Goal: Task Accomplishment & Management: Manage account settings

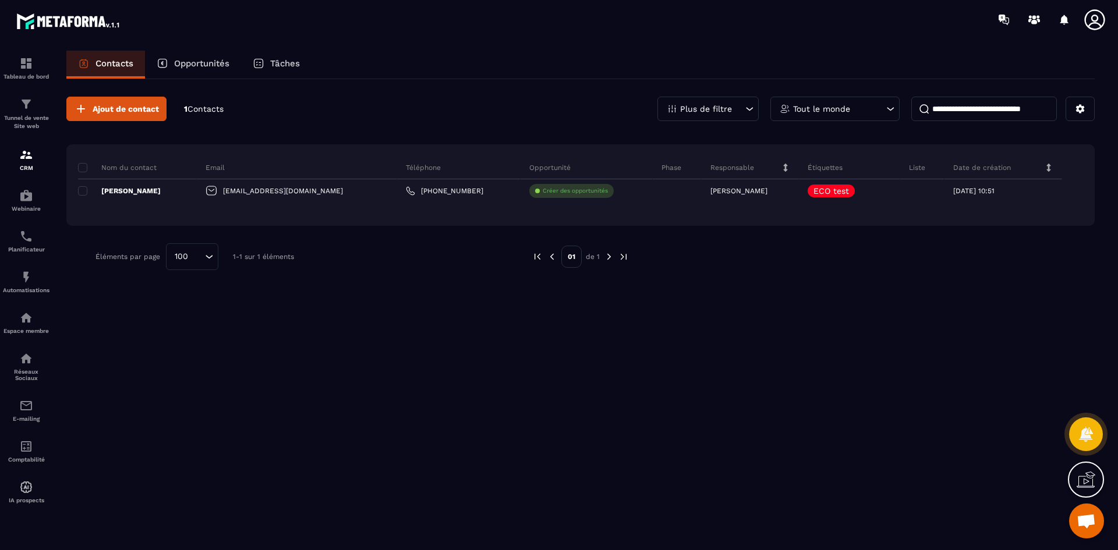
click at [909, 169] on p "Liste" at bounding box center [917, 167] width 16 height 9
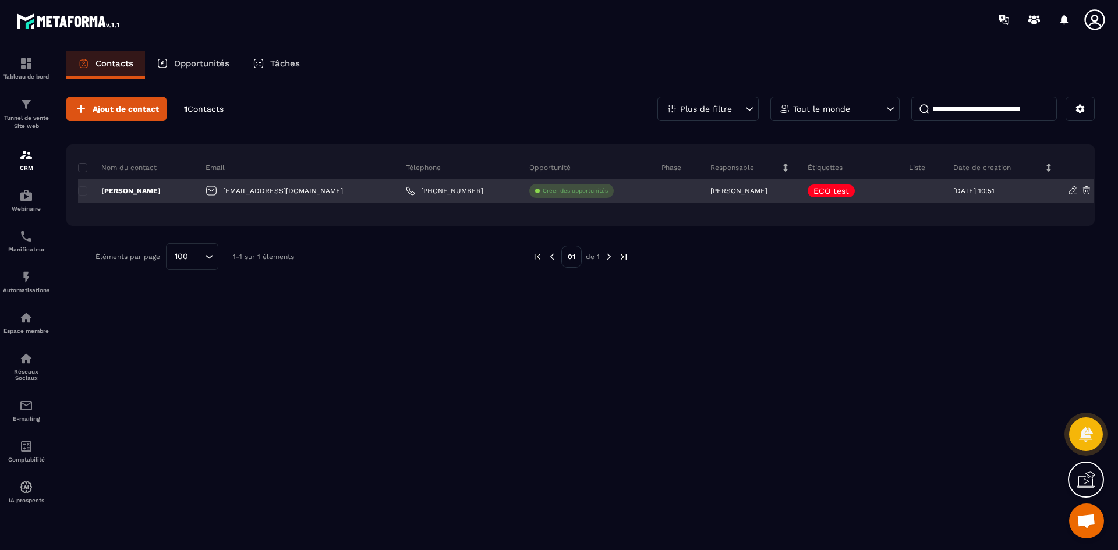
click at [1070, 192] on icon at bounding box center [1072, 190] width 7 height 8
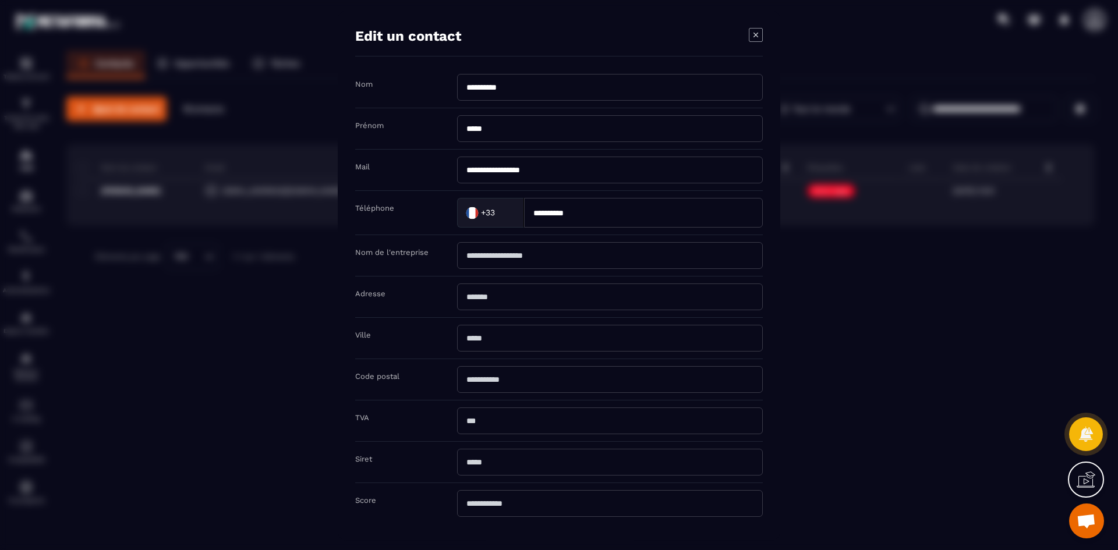
scroll to position [1, 0]
click at [753, 36] on icon "Modal window" at bounding box center [756, 34] width 14 height 14
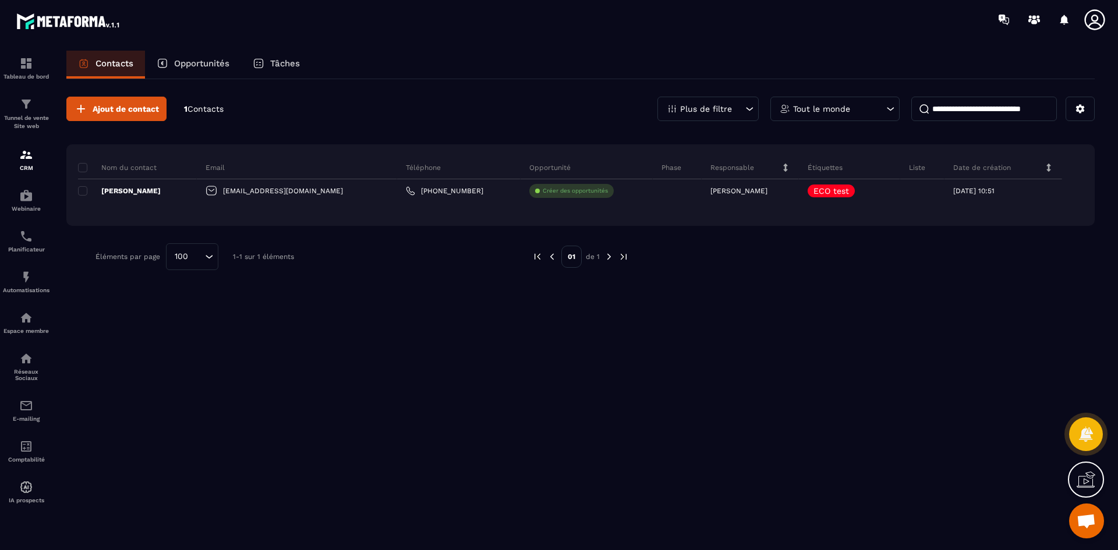
click at [722, 111] on p "Plus de filtre" at bounding box center [706, 109] width 52 height 8
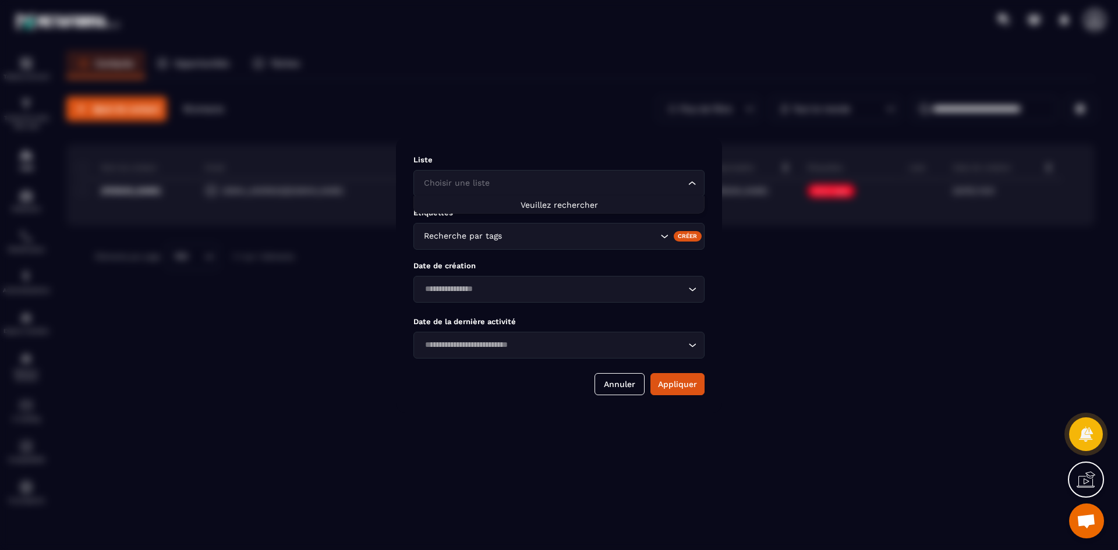
click at [553, 188] on input "Search for option" at bounding box center [553, 183] width 264 height 13
click at [630, 390] on button "Annuler" at bounding box center [620, 384] width 50 height 22
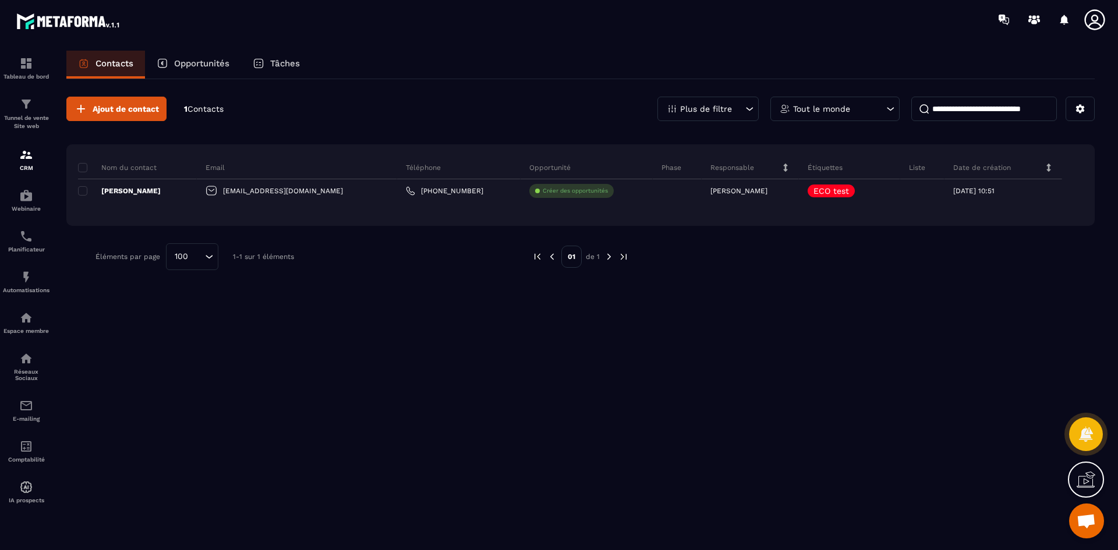
click at [1065, 103] on div "Plus de filtre Tout le monde" at bounding box center [875, 109] width 437 height 24
click at [1077, 108] on icon at bounding box center [1080, 109] width 10 height 10
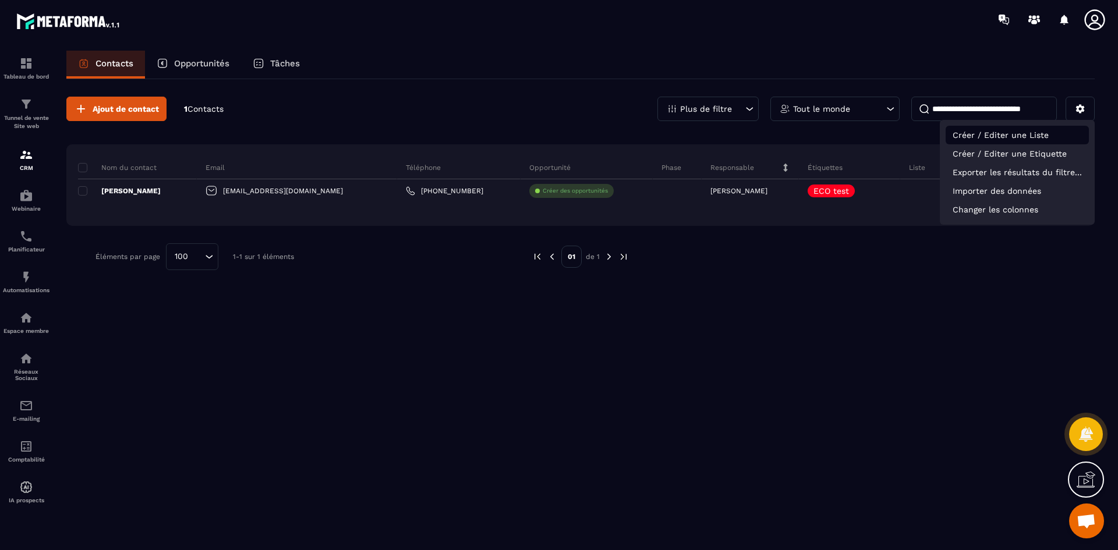
click at [1046, 136] on p "Créer / Editer une Liste" at bounding box center [1017, 135] width 143 height 19
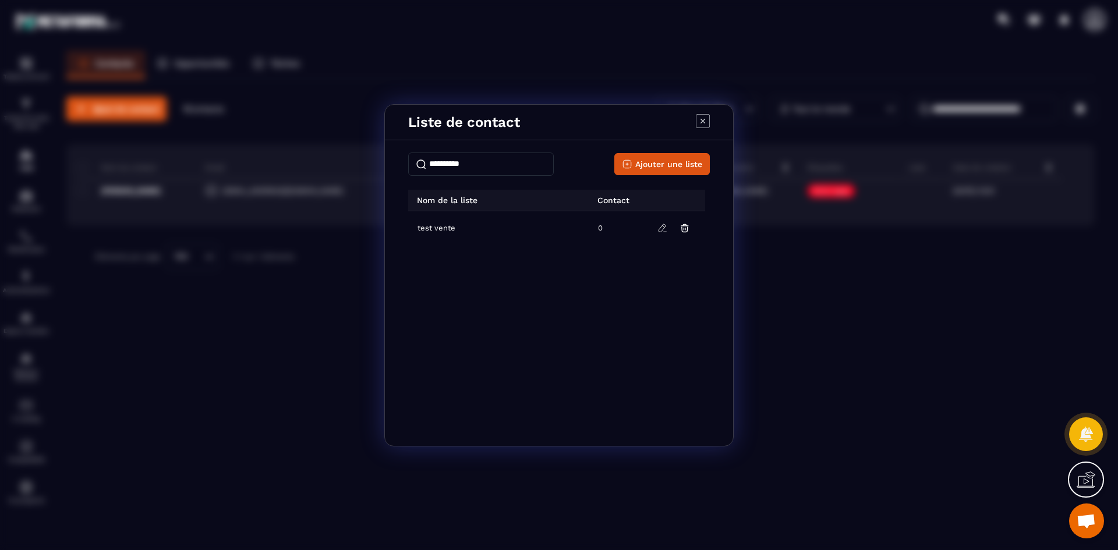
click at [439, 227] on span "test vente" at bounding box center [437, 228] width 38 height 9
click at [665, 228] on icon "Modal window" at bounding box center [662, 228] width 10 height 10
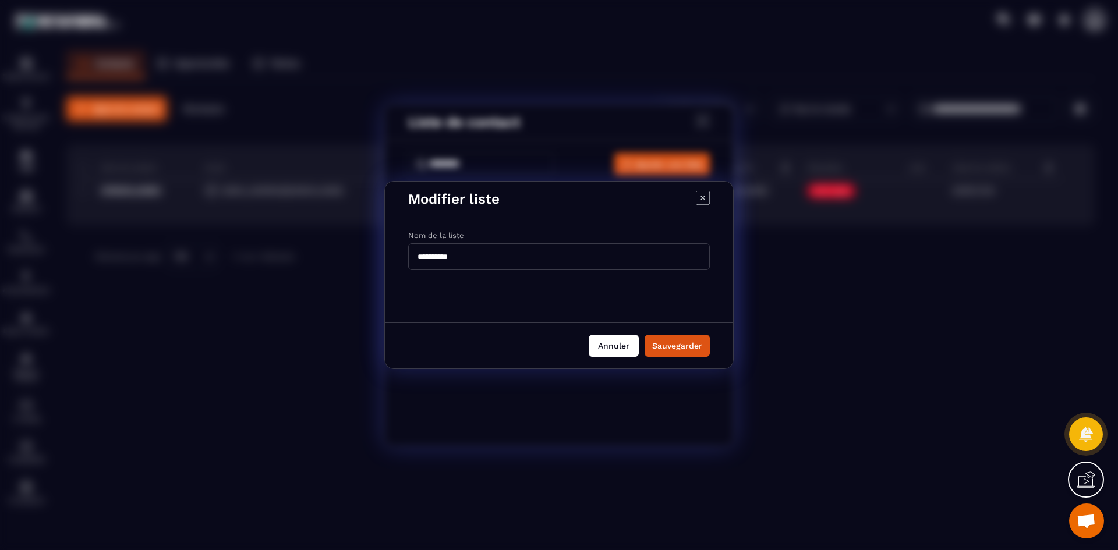
click at [617, 345] on button "Annuler" at bounding box center [614, 346] width 50 height 22
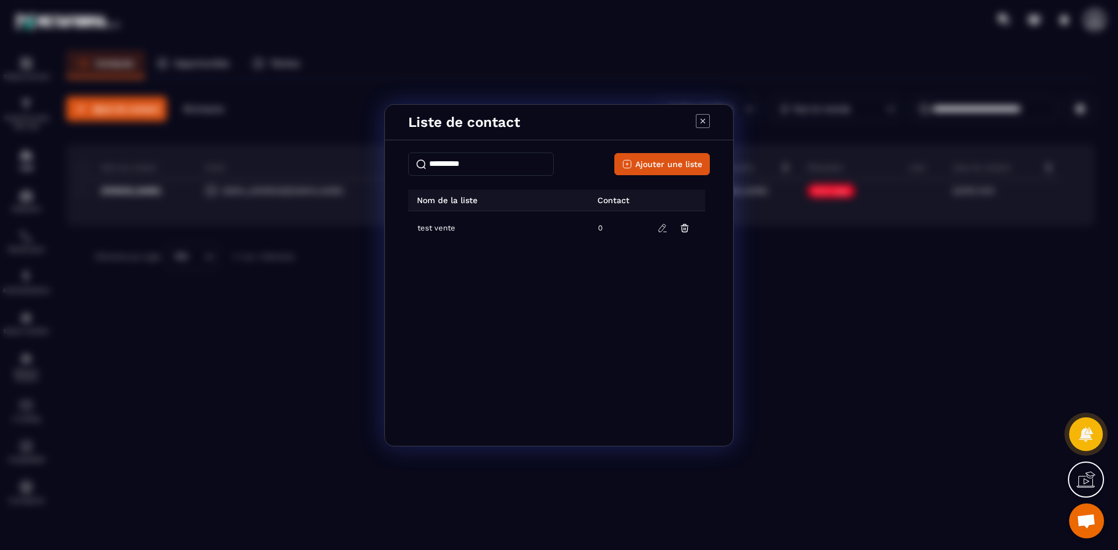
click at [702, 124] on icon "Modal window" at bounding box center [703, 121] width 14 height 14
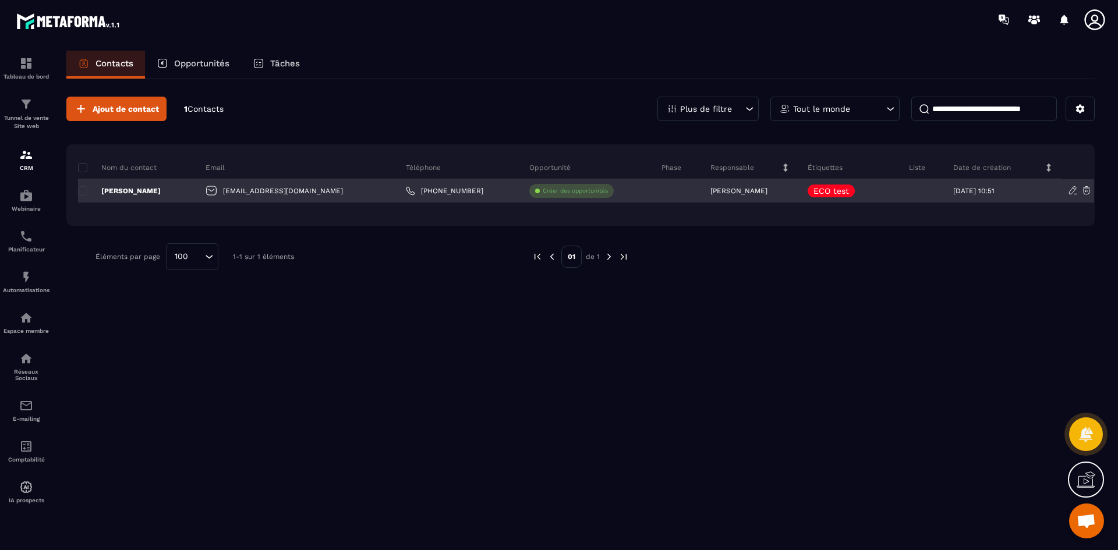
click at [88, 190] on p "[PERSON_NAME]" at bounding box center [119, 190] width 83 height 9
